Goal: Task Accomplishment & Management: Complete application form

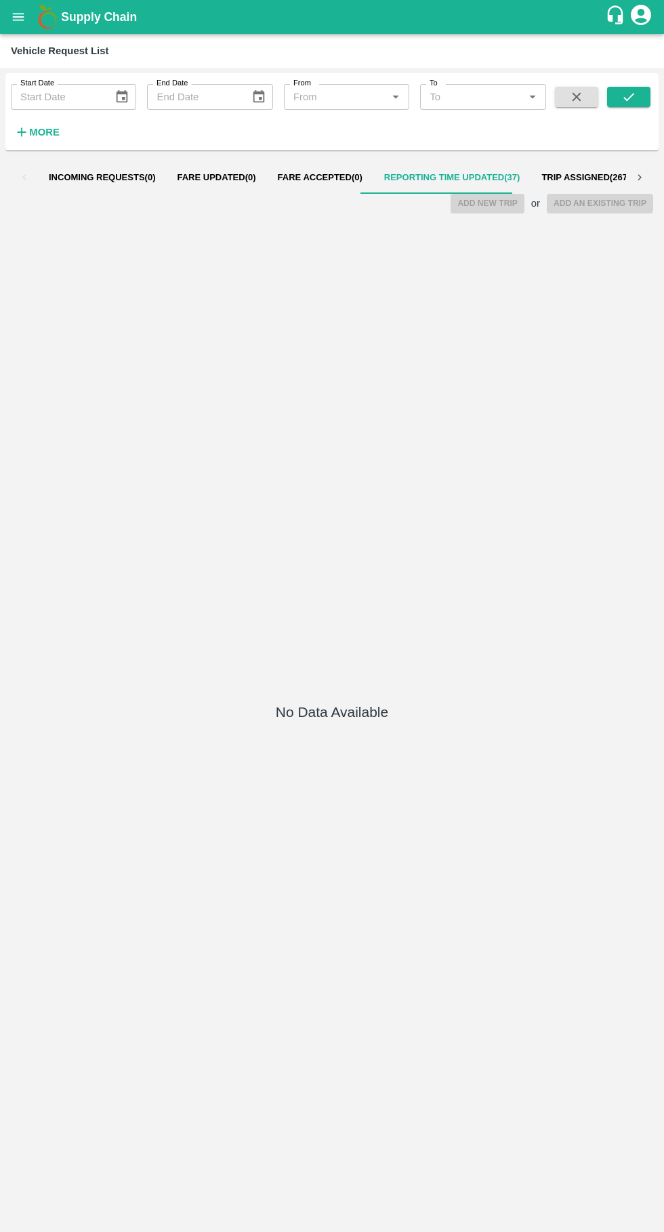
click at [320, 180] on span "Fare Accepted ( 0 )" at bounding box center [320, 177] width 85 height 11
click at [401, 176] on span "Reporting Time Updated ( 37 )" at bounding box center [452, 177] width 136 height 11
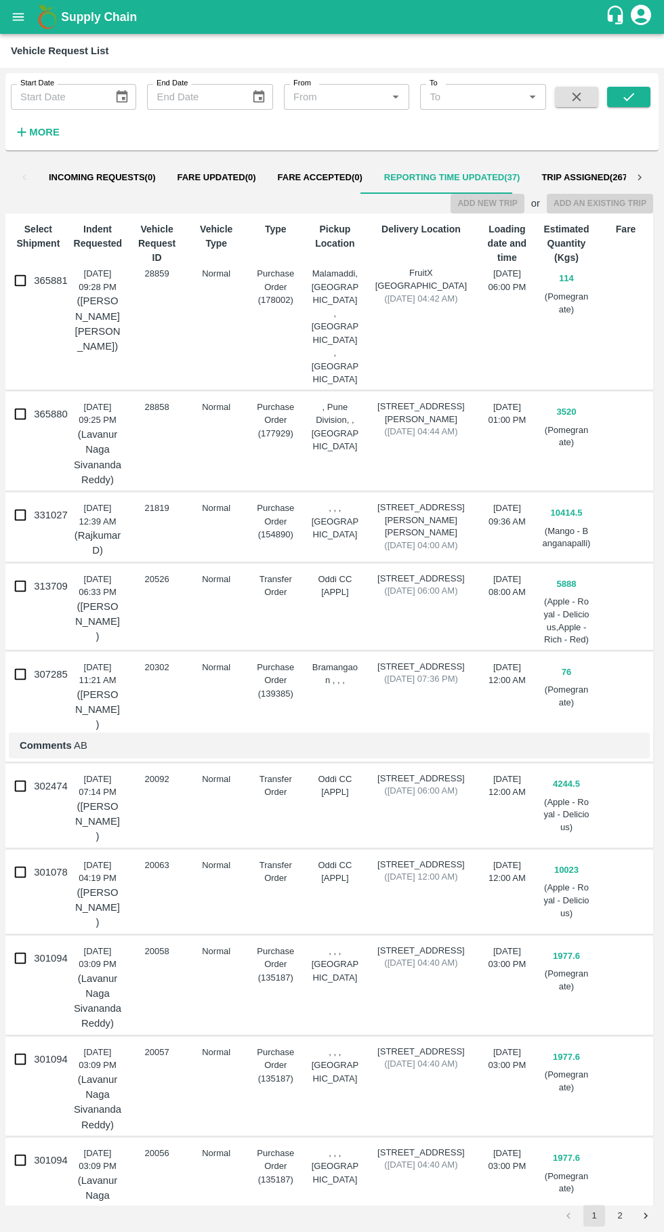
click at [22, 400] on input "365880" at bounding box center [20, 413] width 27 height 27
checkbox input "true"
click at [504, 211] on button "Add New Trip" at bounding box center [486, 204] width 73 height 20
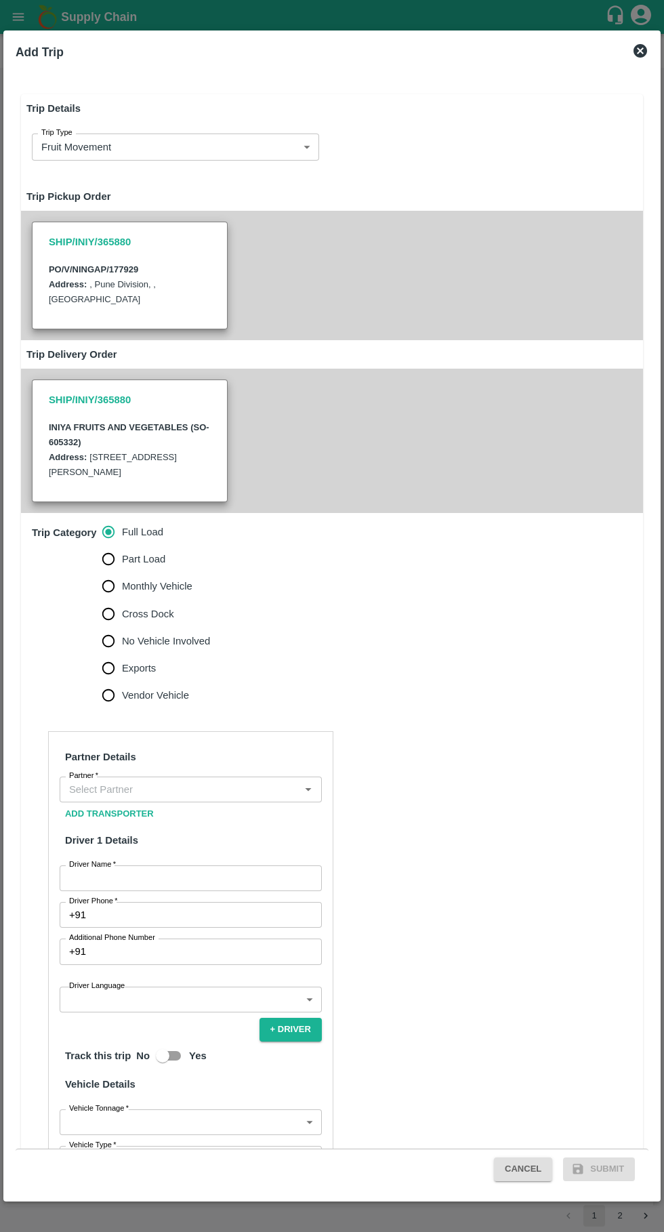
type input "3520"
type input "Normal"
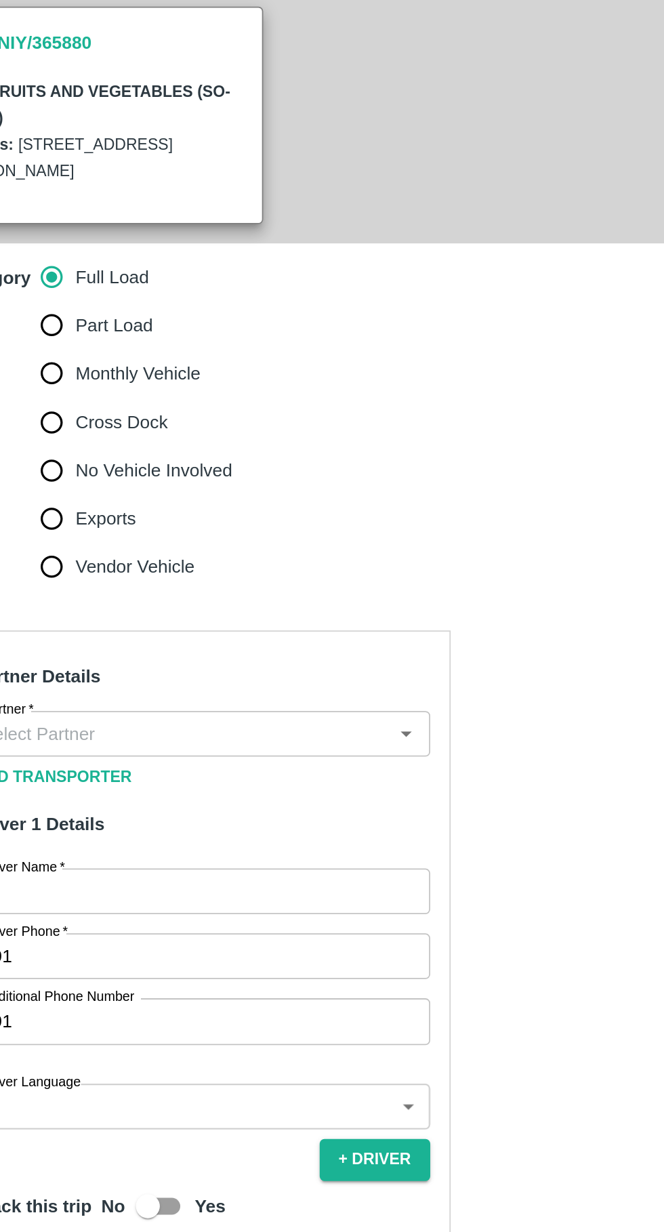
click at [138, 784] on input "Partner   *" at bounding box center [180, 789] width 232 height 18
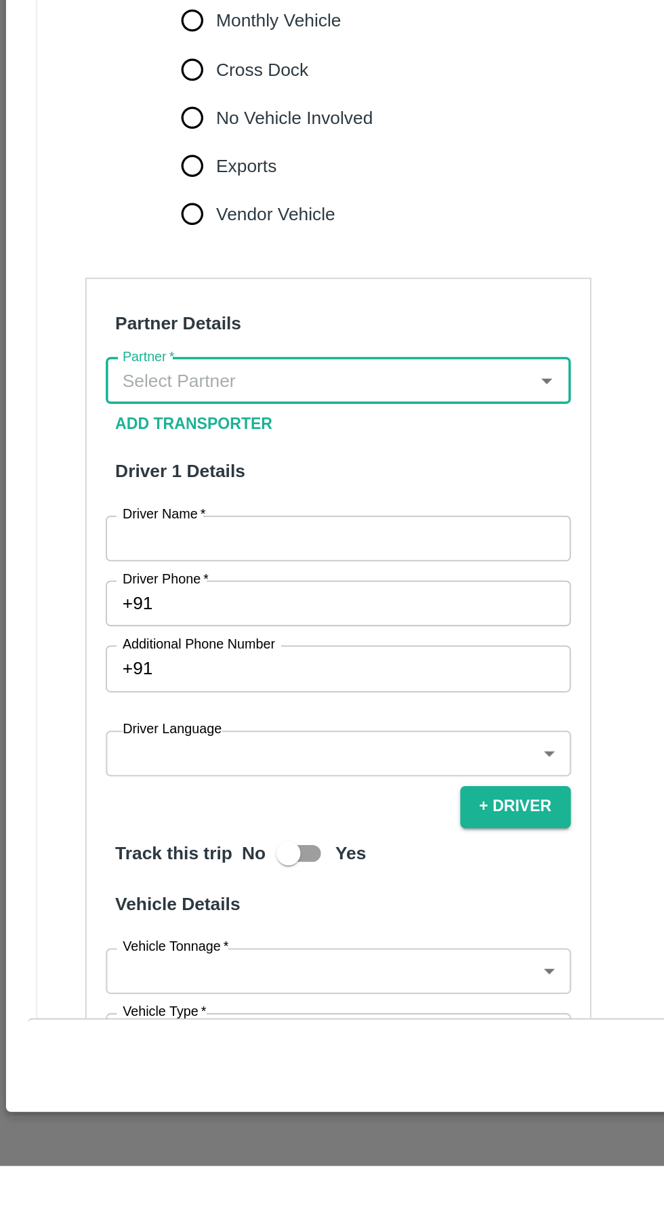
type input "up"
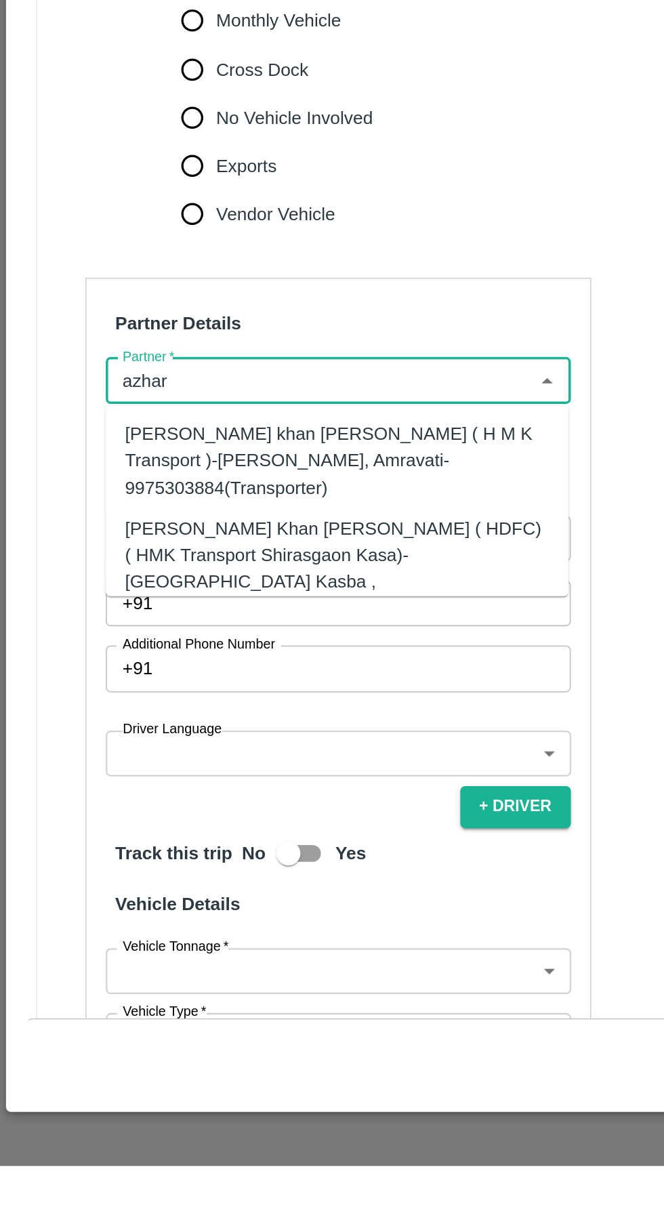
click at [110, 879] on div "[PERSON_NAME] Khan [PERSON_NAME] ( HDFC) ( HMK Transport Shirasgaon Kasa)-[GEOG…" at bounding box center [189, 895] width 239 height 60
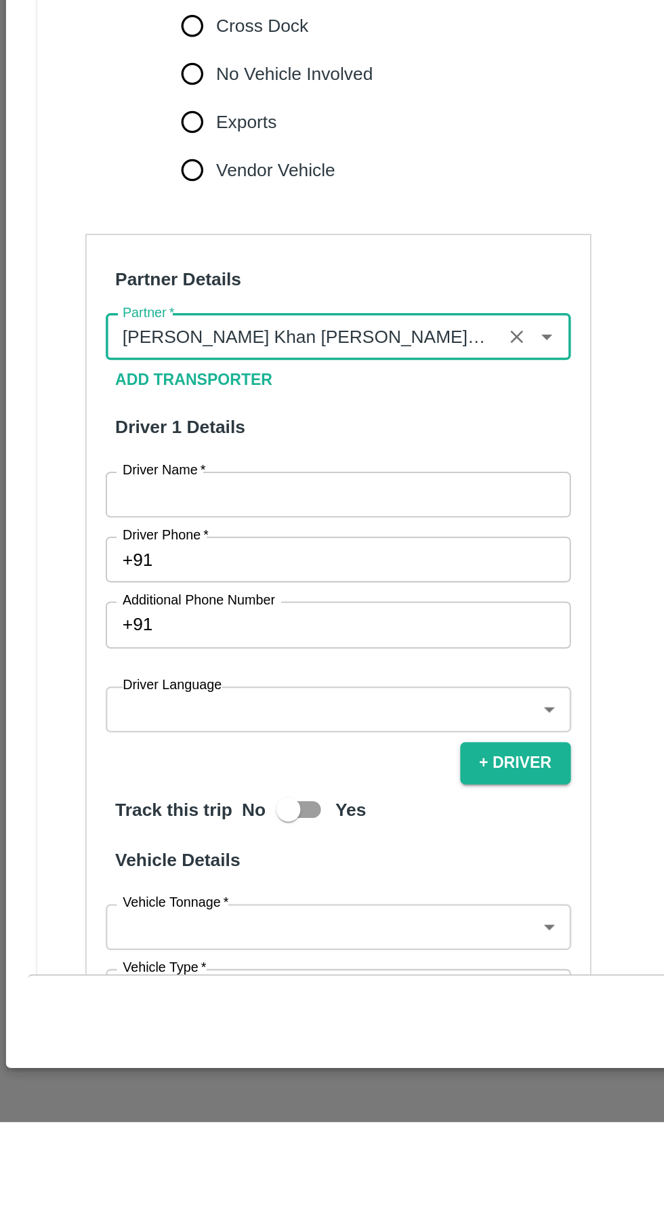
type input "[PERSON_NAME] Khan [PERSON_NAME] ( HDFC) ( HMK Transport Shirasgaon Kasa)-[GEOG…"
click at [113, 864] on span "*" at bounding box center [113, 864] width 5 height 8
click at [113, 865] on input "Driver Name   *" at bounding box center [191, 878] width 262 height 26
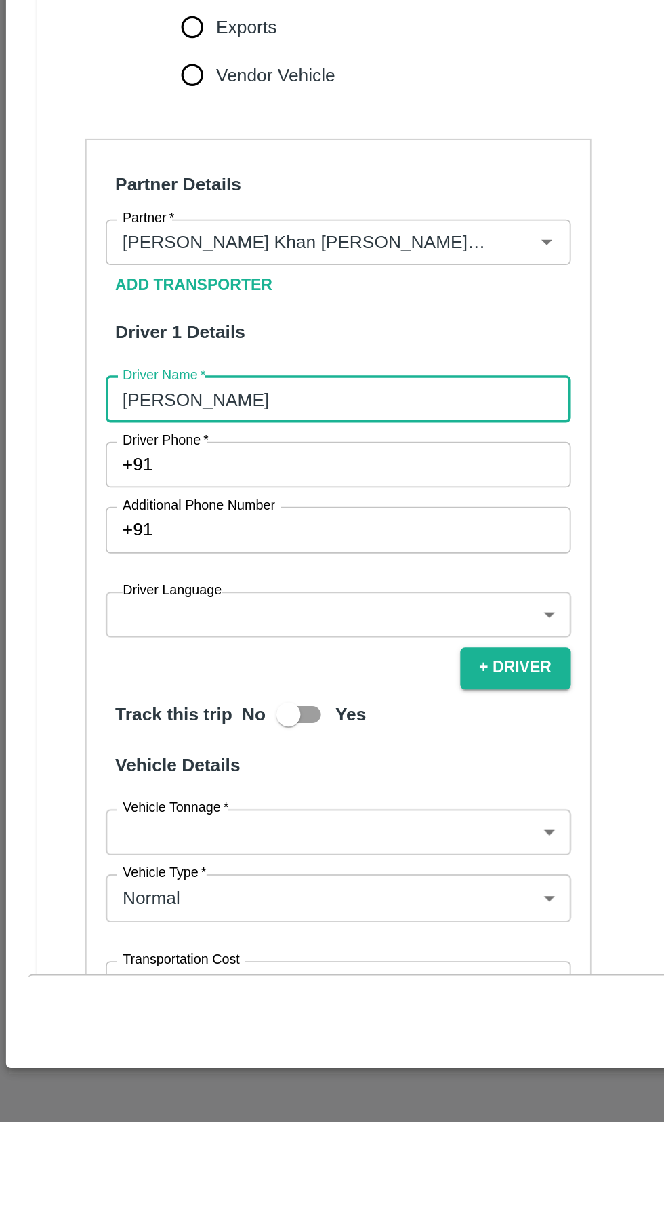
scroll to position [87, 0]
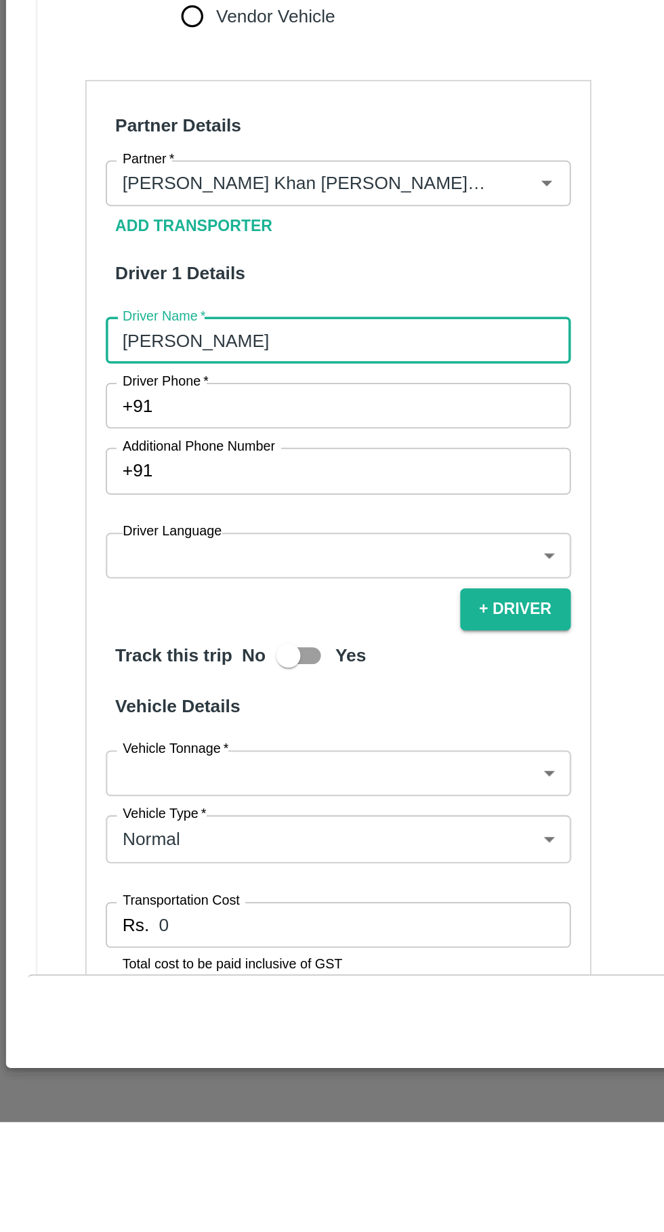
type input "[PERSON_NAME]"
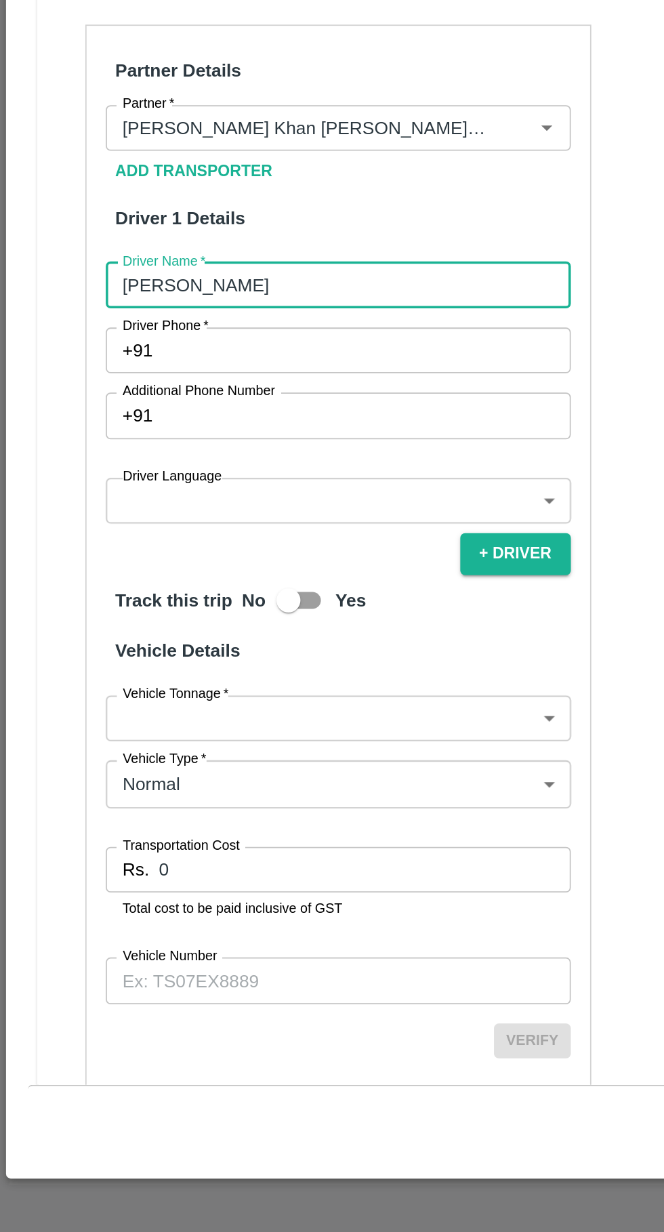
scroll to position [185, 0]
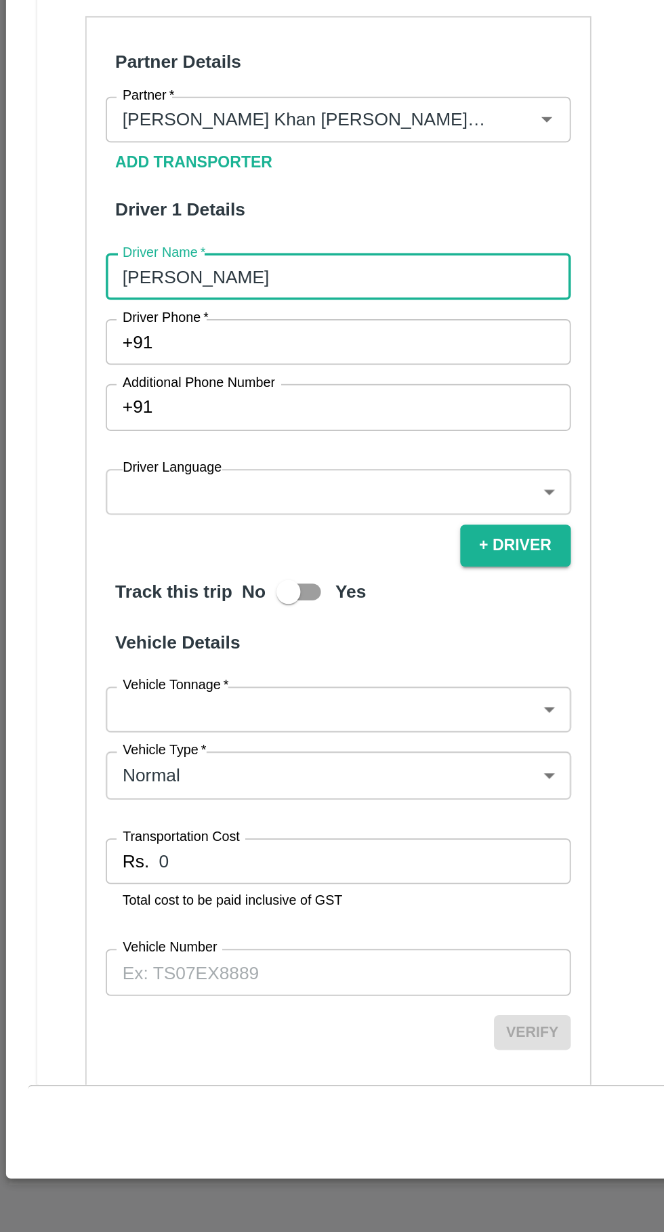
click at [162, 1088] on input "Vehicle Number" at bounding box center [191, 1085] width 262 height 26
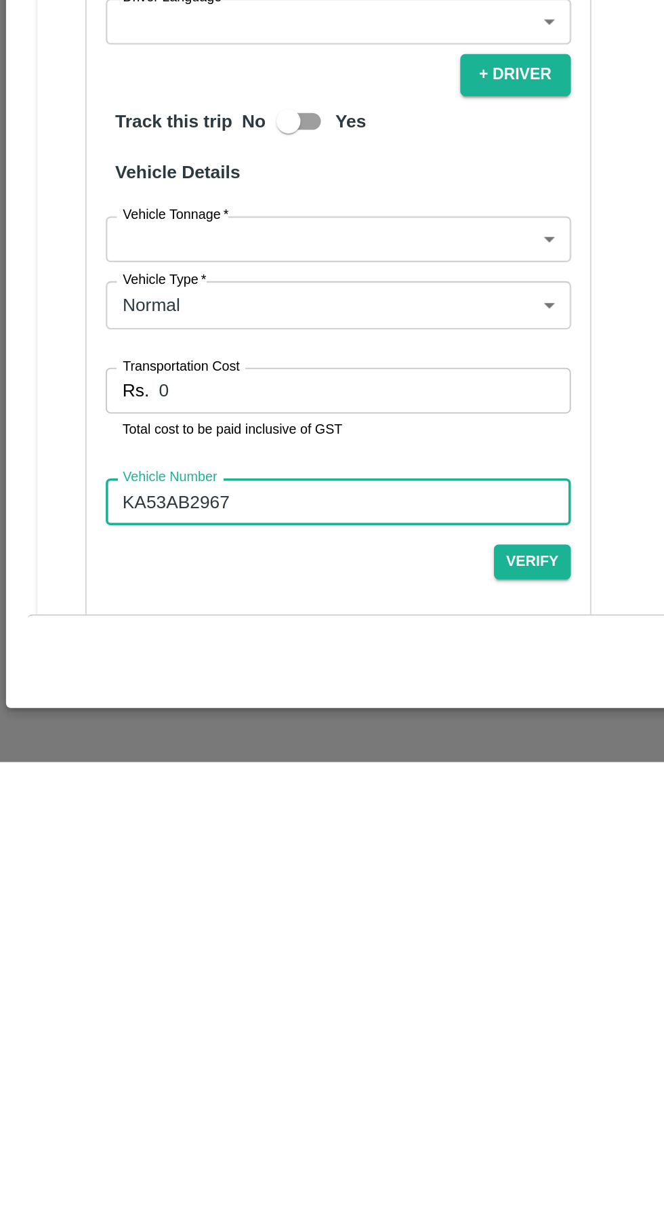
type input "KA53AB2967"
click at [163, 1027] on input "0" at bounding box center [205, 1022] width 232 height 26
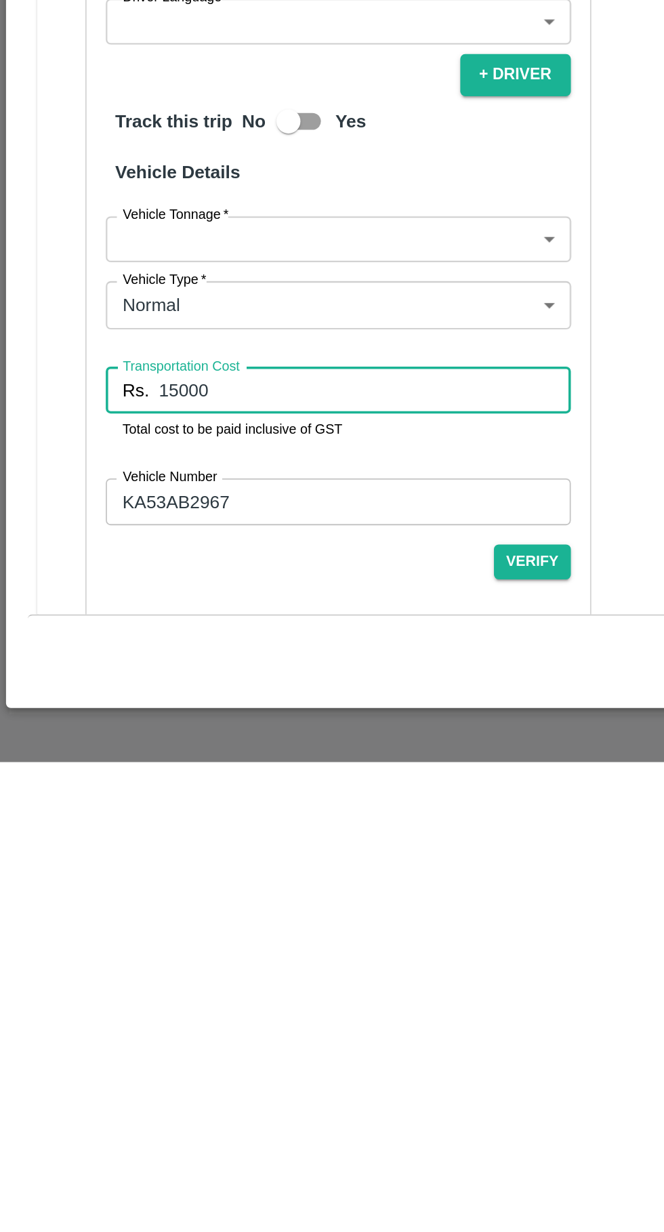
type input "15000"
click at [268, 943] on body "Supply Chain Vehicle Request List Start Date Start Date End Date End Date From …" at bounding box center [332, 616] width 664 height 1232
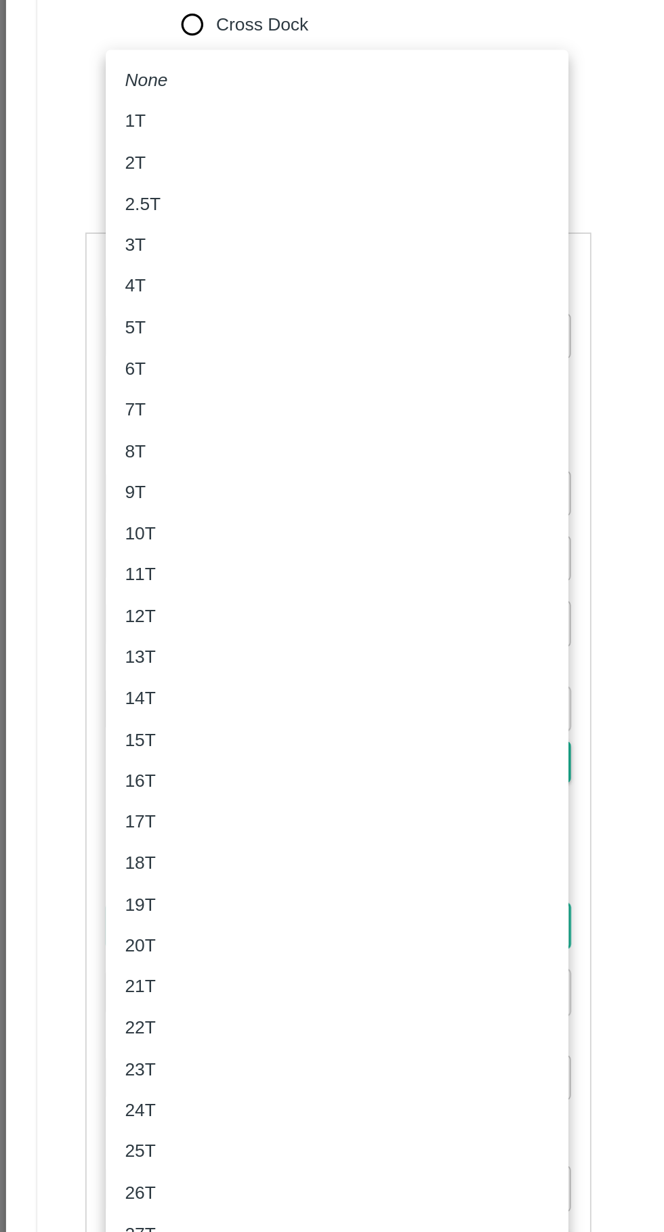
click at [108, 552] on div "3T" at bounding box center [189, 552] width 239 height 15
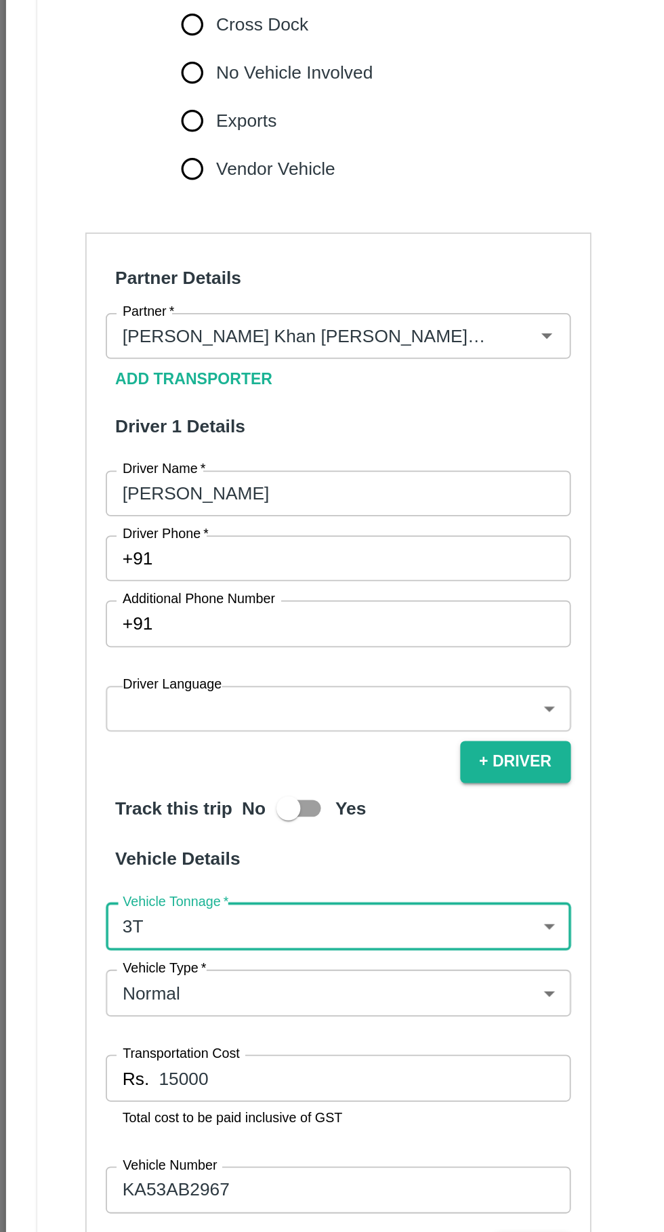
click at [207, 942] on body "Supply Chain Vehicle Request List Start Date Start Date End Date End Date From …" at bounding box center [332, 616] width 664 height 1232
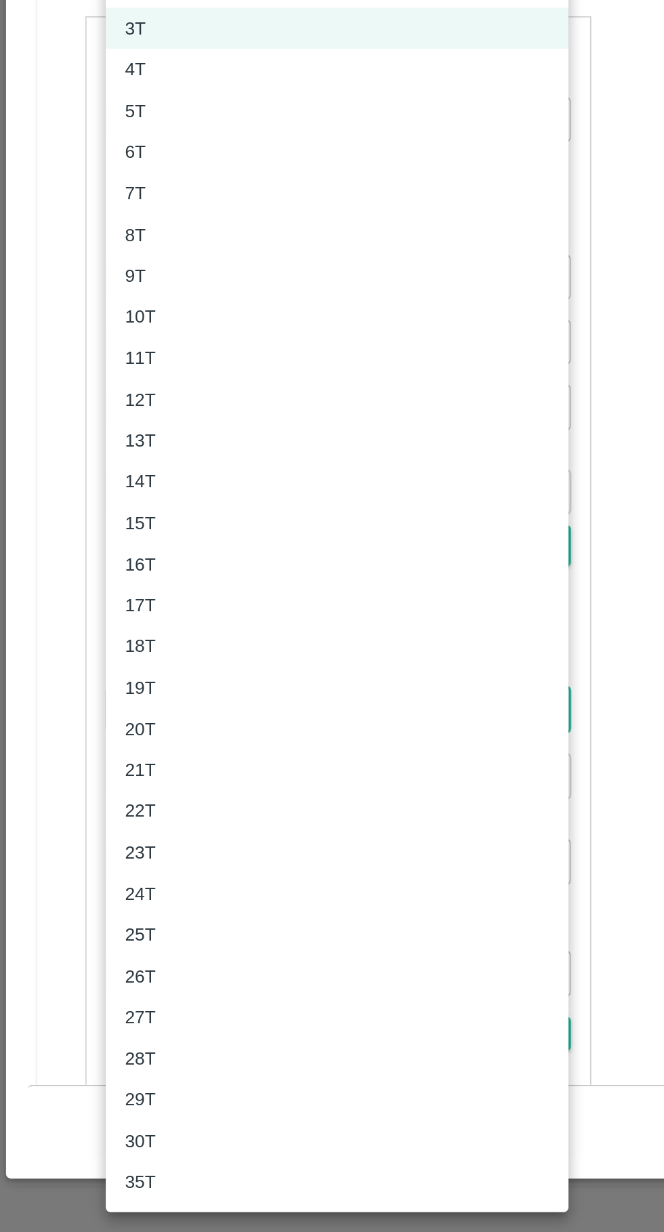
click at [95, 576] on div "4T" at bounding box center [189, 575] width 239 height 15
type input "4000"
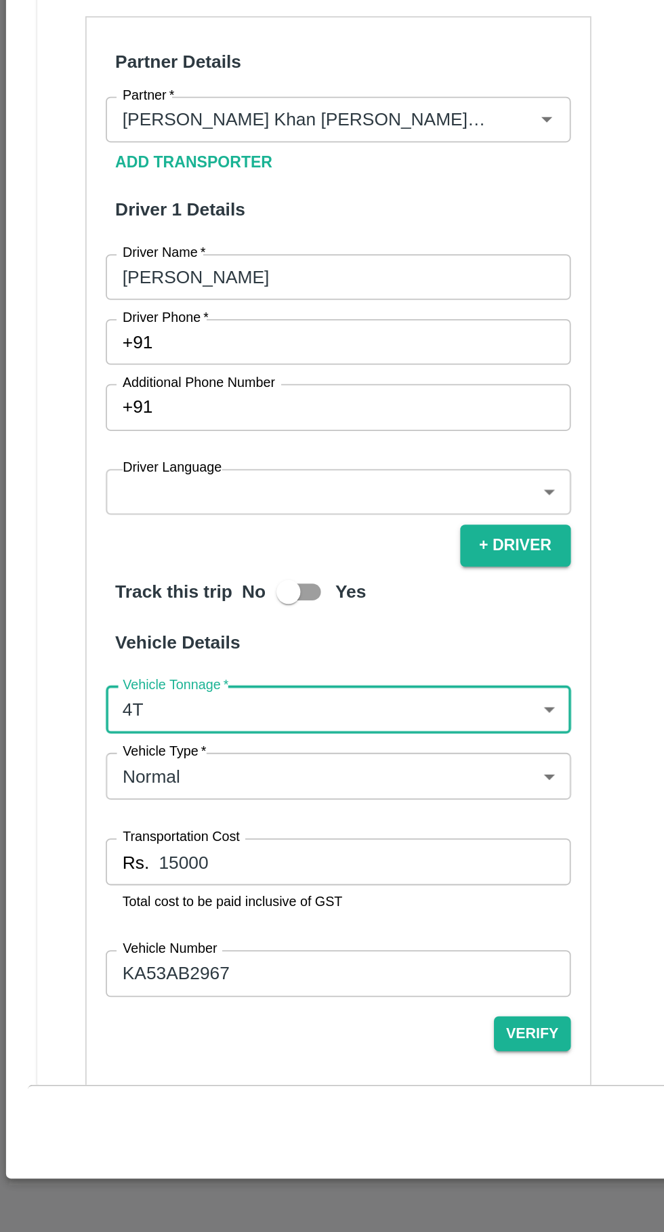
click at [167, 809] on body "Supply Chain Vehicle Request List Start Date Start Date End Date End Date From …" at bounding box center [332, 616] width 664 height 1232
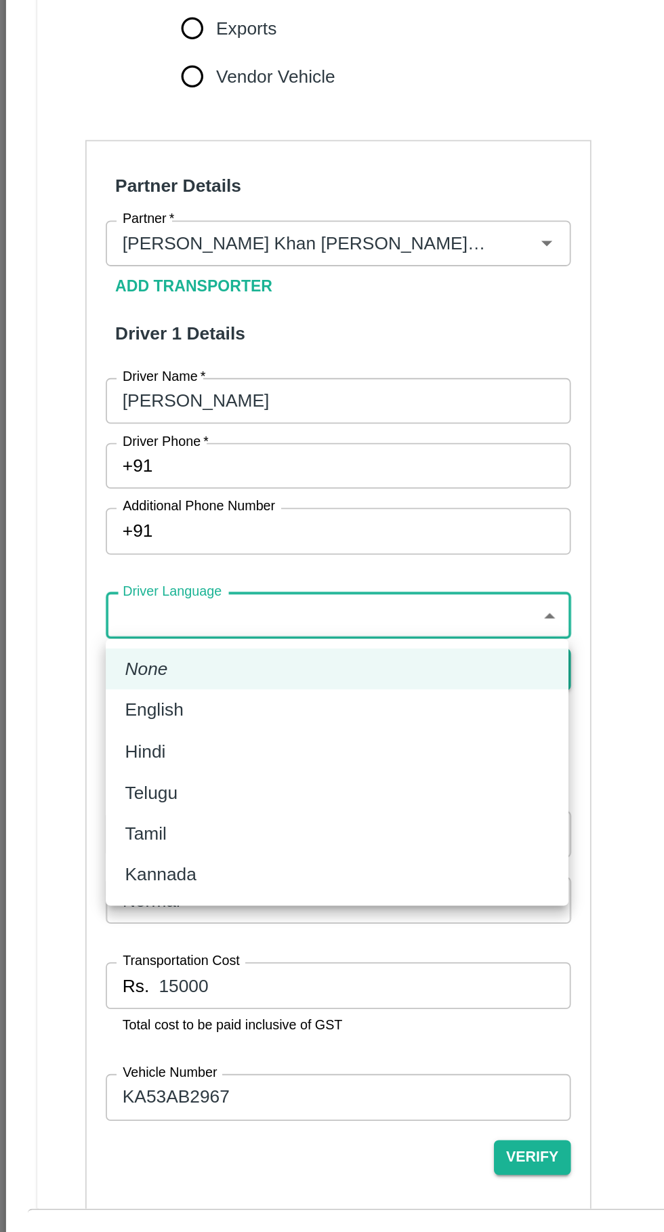
click at [110, 892] on div "Hindi" at bounding box center [189, 890] width 239 height 15
type input "hi"
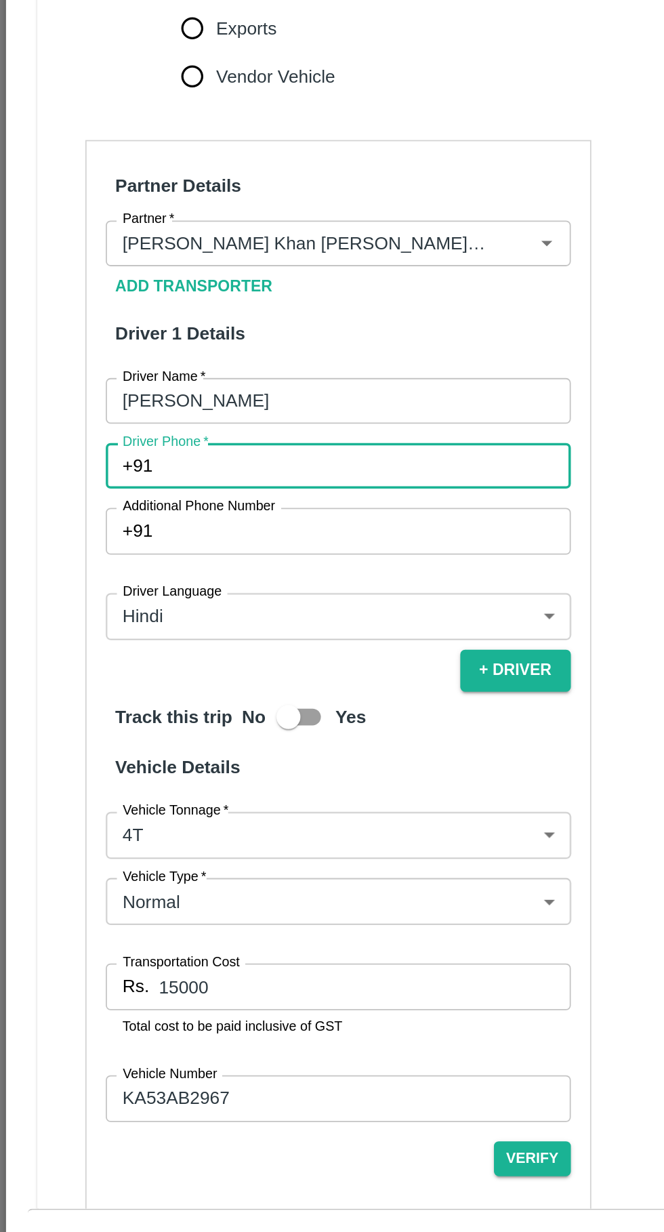
click at [93, 730] on input "Driver Phone   *" at bounding box center [206, 730] width 230 height 26
click at [69, 693] on input "[PERSON_NAME]" at bounding box center [191, 693] width 262 height 26
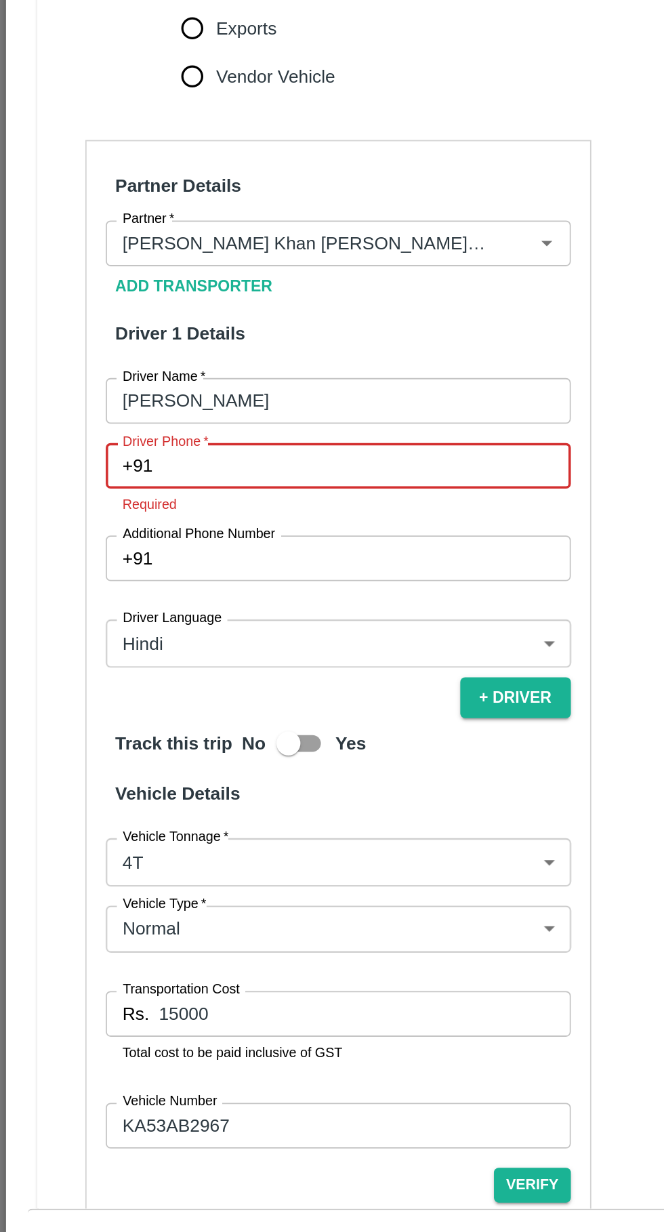
paste input "[PHONE_NUMBER]"
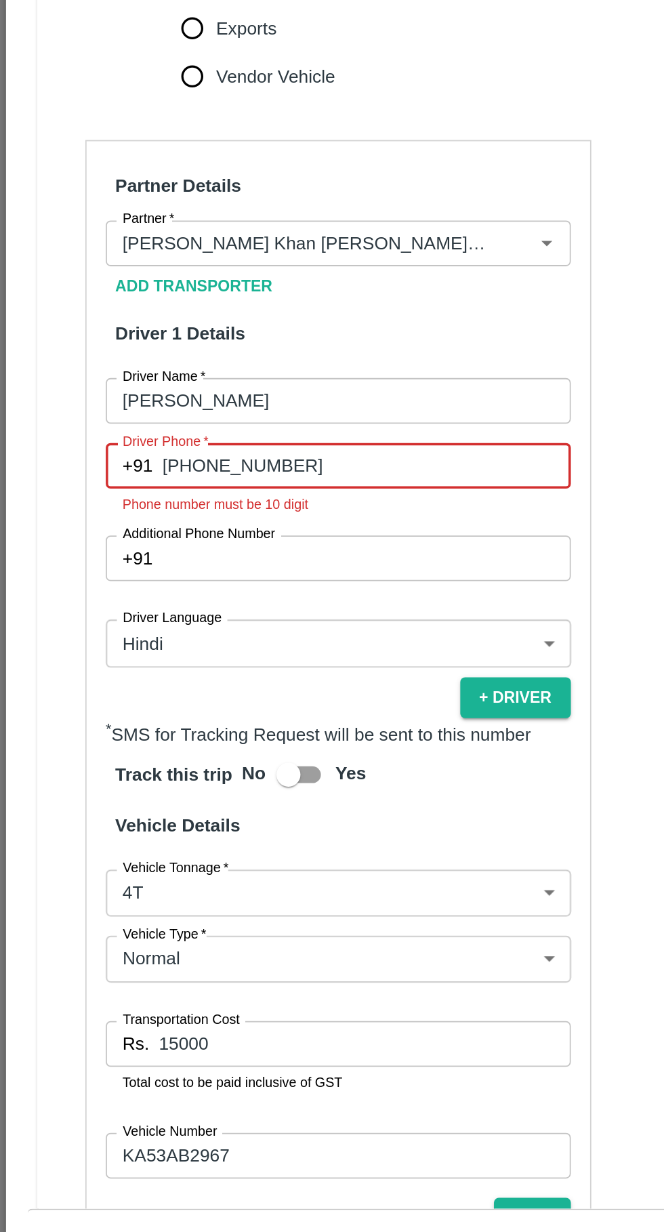
click at [146, 731] on input "[PHONE_NUMBER]" at bounding box center [206, 730] width 230 height 26
click at [120, 726] on input "[PHONE_NUMBER]" at bounding box center [206, 730] width 230 height 26
click at [113, 716] on span "*" at bounding box center [115, 716] width 5 height 8
click at [112, 717] on input "[PHONE_NUMBER]" at bounding box center [206, 730] width 230 height 26
click at [124, 736] on input "[PHONE_NUMBER]" at bounding box center [206, 730] width 230 height 26
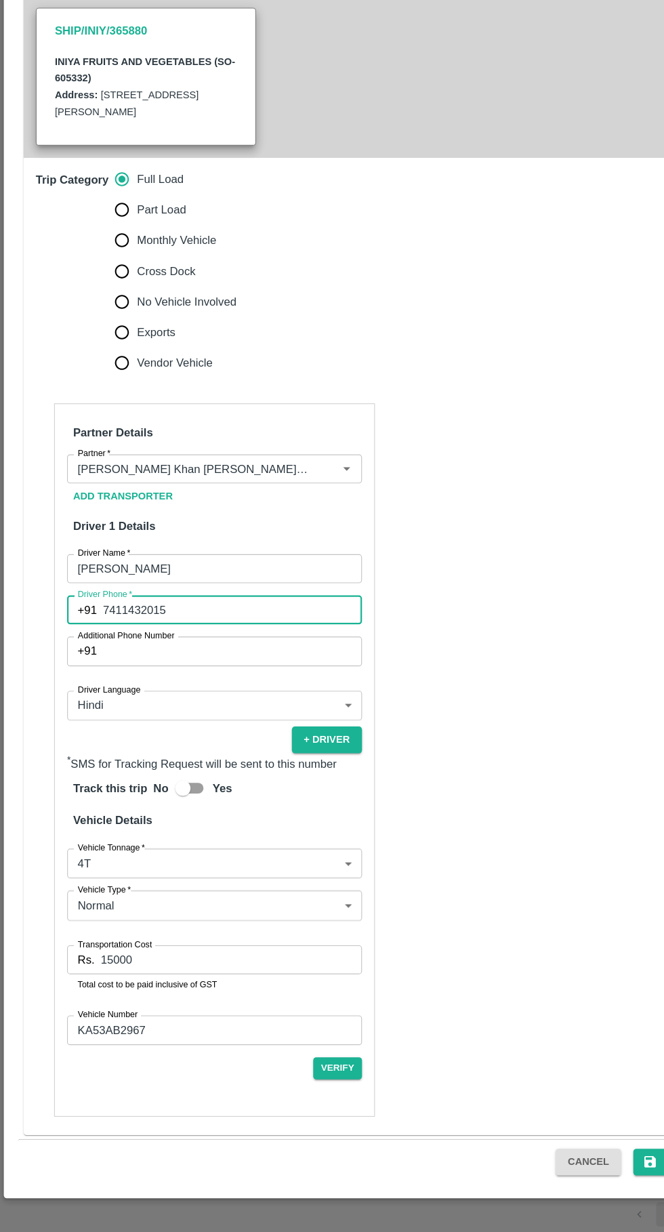
scroll to position [0, 0]
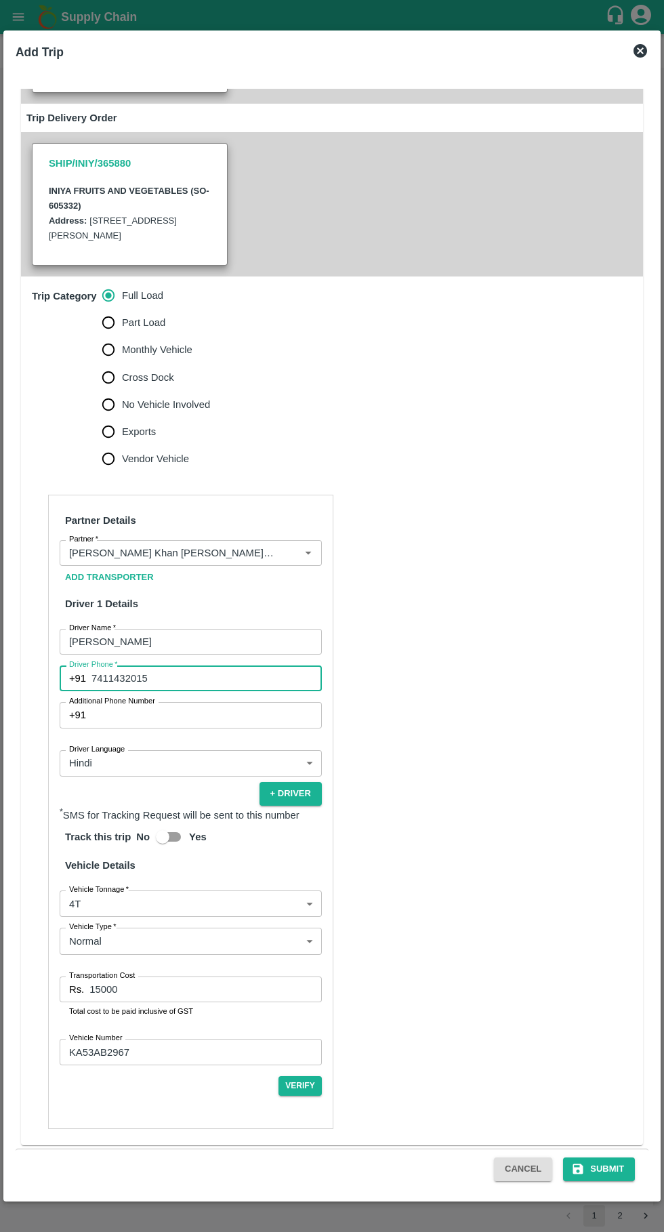
type input "7411432015"
click at [619, 1179] on button "Submit" at bounding box center [599, 1169] width 72 height 24
